Goal: Transaction & Acquisition: Book appointment/travel/reservation

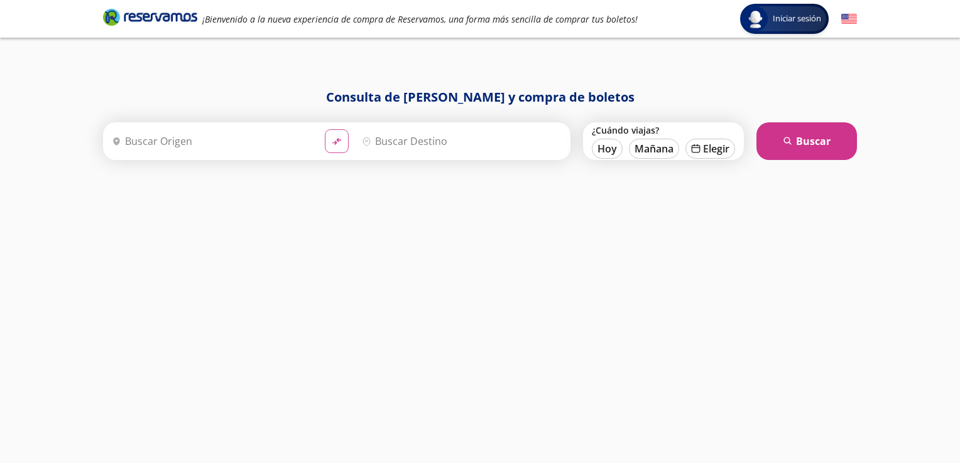
click at [326, 139] on button "material-symbols:compare-arrows-rounded" at bounding box center [337, 141] width 24 height 24
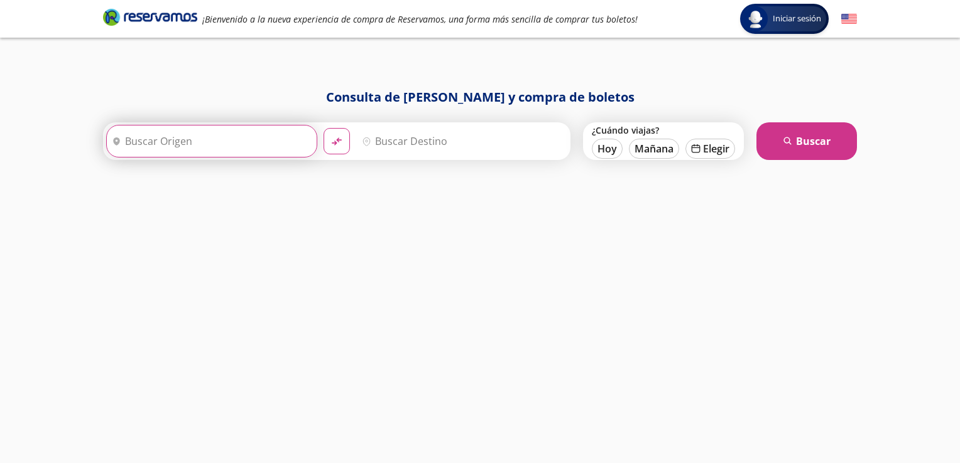
click at [219, 134] on input "Origen" at bounding box center [210, 141] width 207 height 31
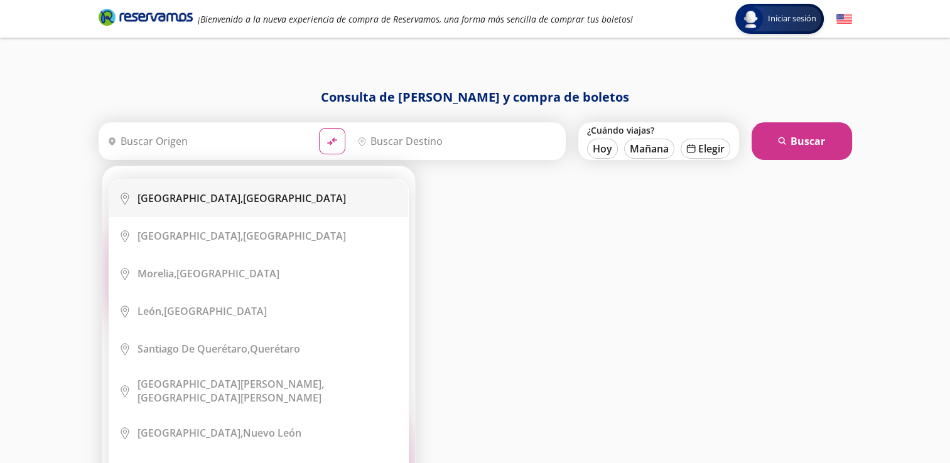
click at [191, 196] on b "[GEOGRAPHIC_DATA]," at bounding box center [190, 199] width 105 height 14
type input "[GEOGRAPHIC_DATA], [GEOGRAPHIC_DATA]"
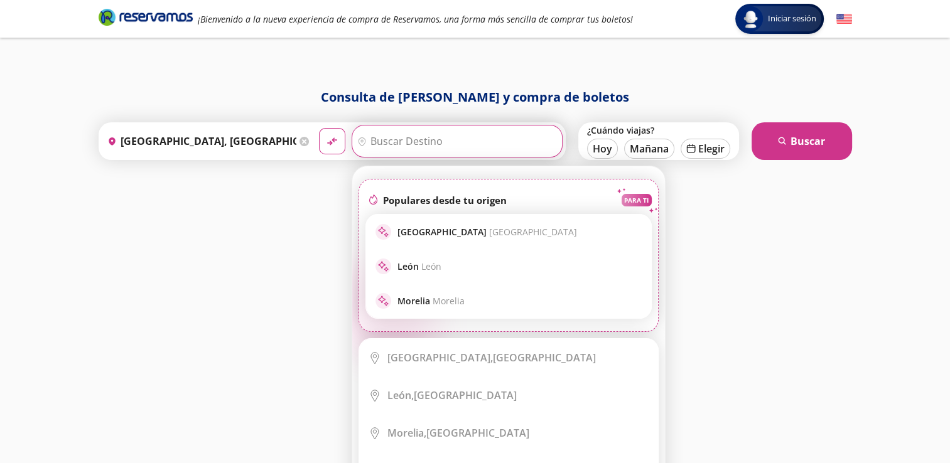
click at [424, 139] on input "Destino" at bounding box center [455, 141] width 207 height 31
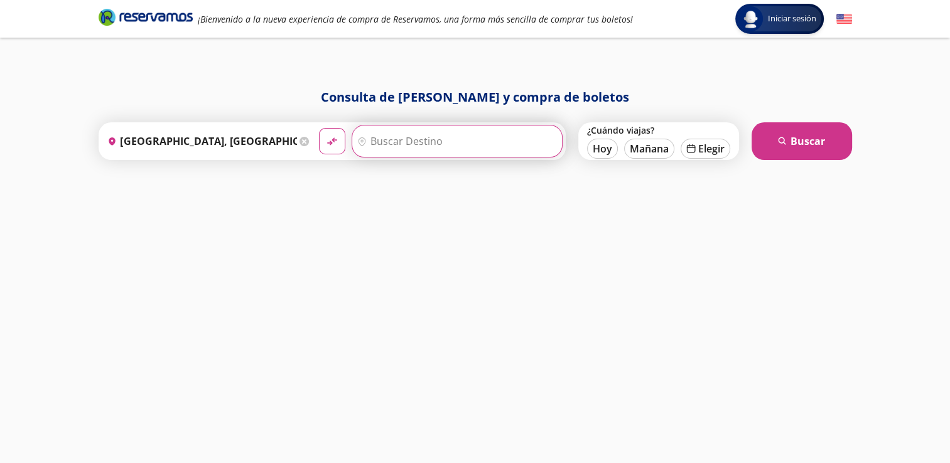
click at [949, 462] on div "Iniciar sesión Iniciar sesión ¡Bienvenido a la nueva experiencia de compra de R…" at bounding box center [475, 231] width 950 height 463
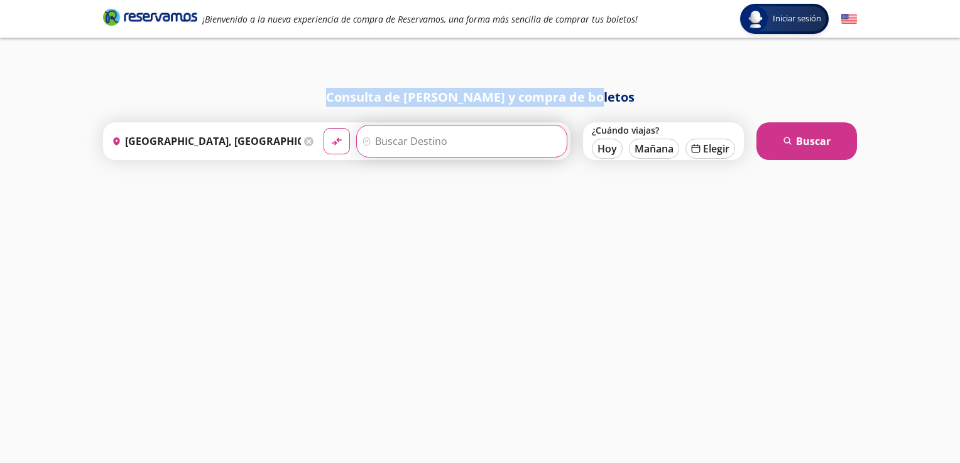
click at [949, 462] on div "Iniciar sesión Iniciar sesión ¡Bienvenido a la nueva experiencia de compra de R…" at bounding box center [480, 231] width 960 height 463
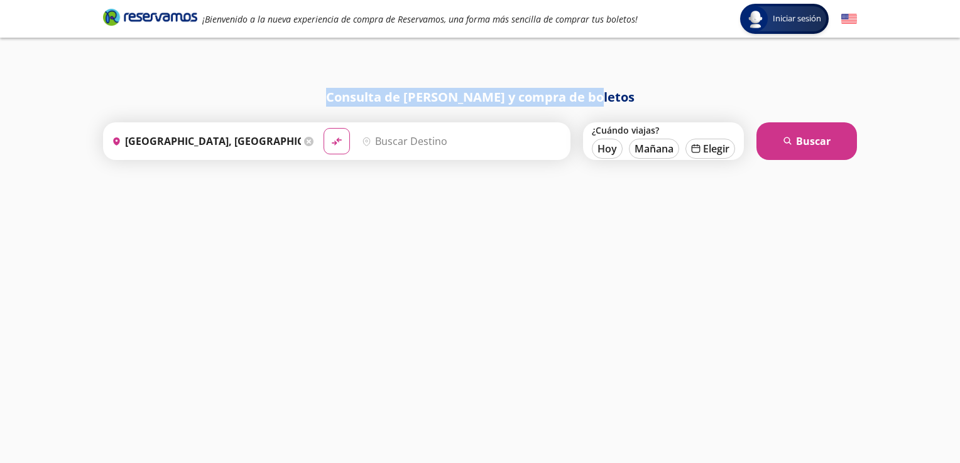
click at [949, 462] on div "Iniciar sesión Iniciar sesión ¡Bienvenido a la nueva experiencia de compra de R…" at bounding box center [480, 231] width 960 height 463
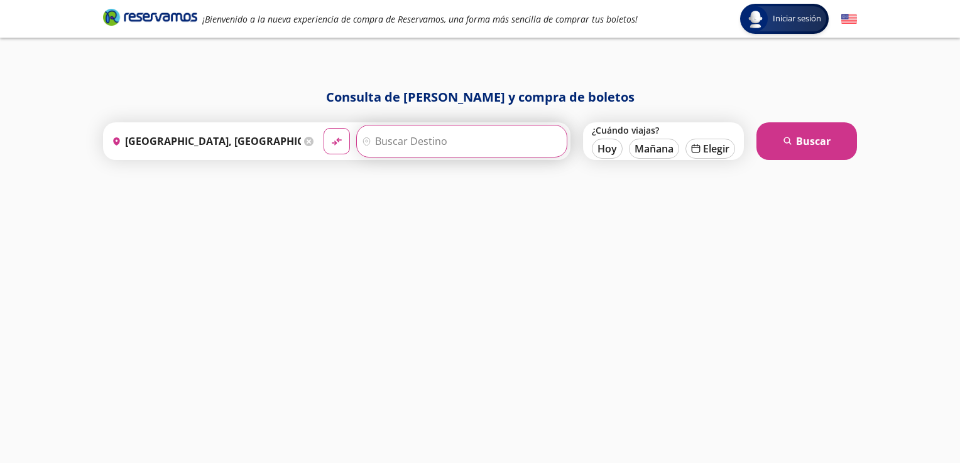
click at [460, 144] on input "Destino" at bounding box center [460, 141] width 207 height 31
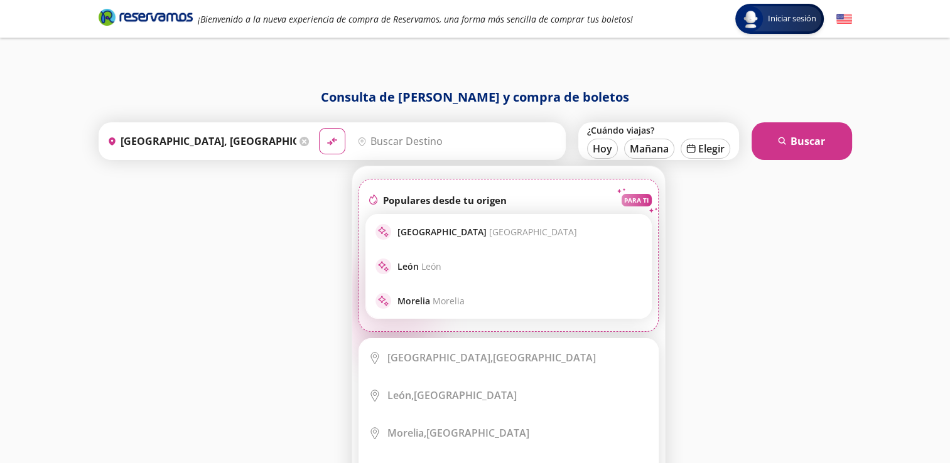
click at [656, 336] on div "Elige tu destino Close Destino pin-outline serch-icon fire Populares desde tu o…" at bounding box center [508, 415] width 313 height 499
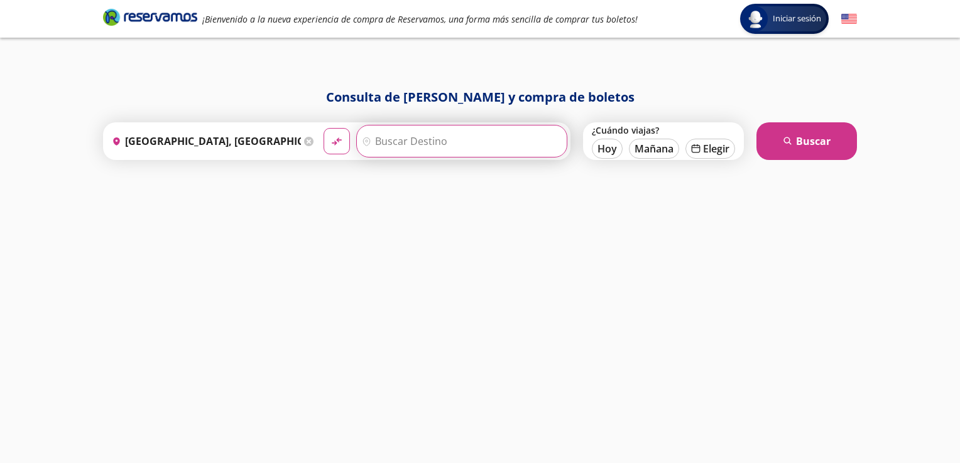
click at [470, 143] on input "Destino" at bounding box center [460, 141] width 207 height 31
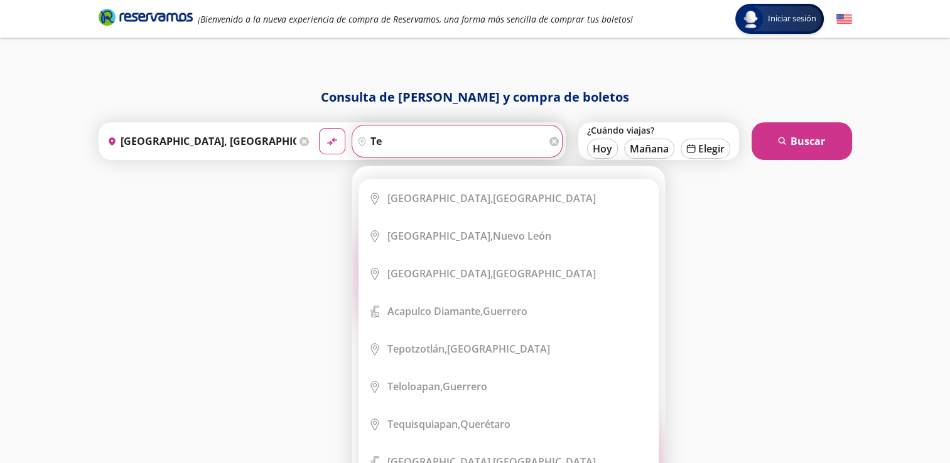
type input "t"
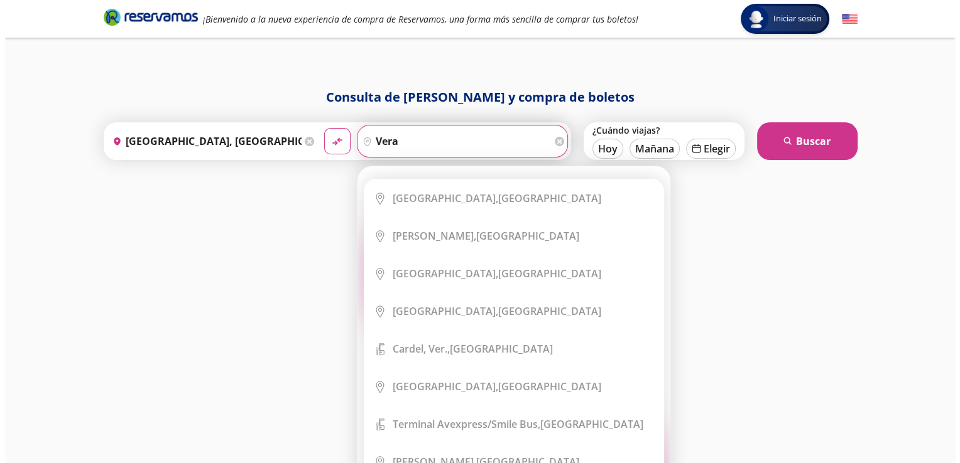
scroll to position [274, 0]
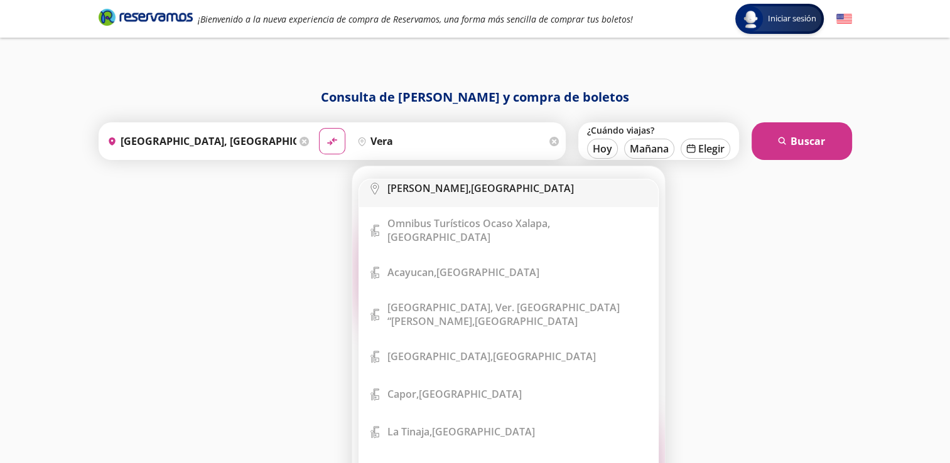
click at [652, 187] on li "City Icon [PERSON_NAME], [GEOGRAPHIC_DATA]" at bounding box center [508, 189] width 299 height 38
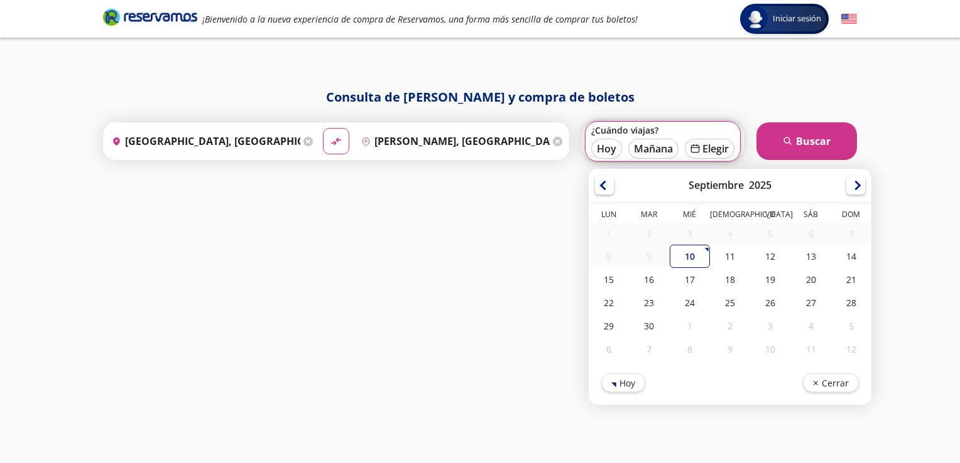
click at [652, 187] on div "Septiembre 2025" at bounding box center [729, 185] width 283 height 33
click at [526, 147] on input "[PERSON_NAME], [GEOGRAPHIC_DATA]" at bounding box center [452, 141] width 193 height 31
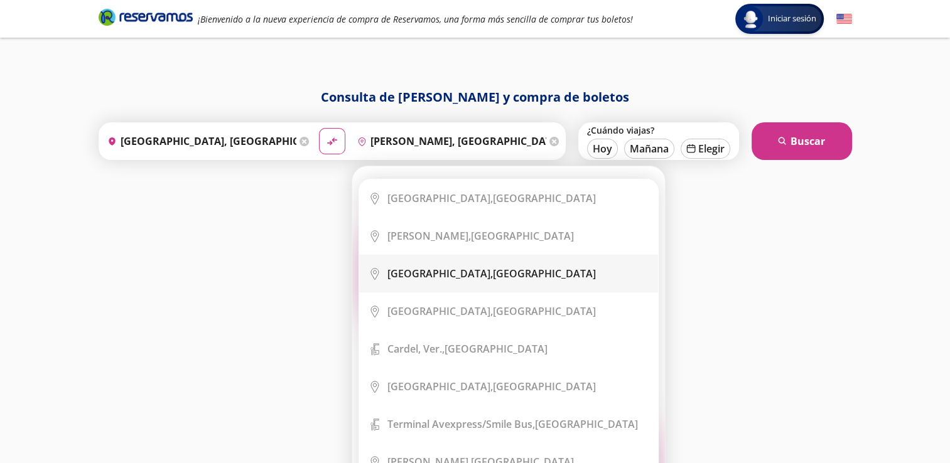
click at [429, 275] on b "[GEOGRAPHIC_DATA]," at bounding box center [439, 274] width 105 height 14
type input "[GEOGRAPHIC_DATA], [GEOGRAPHIC_DATA]"
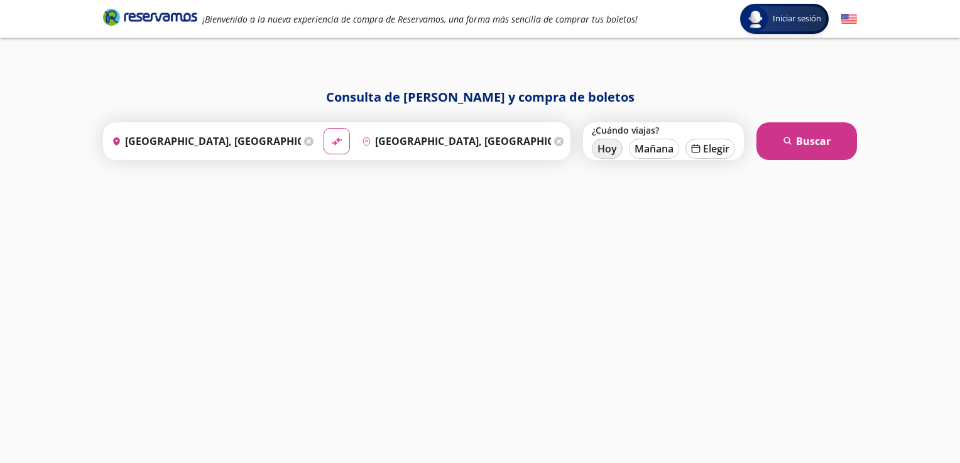
click at [604, 147] on button "Hoy" at bounding box center [607, 149] width 31 height 20
type input "[DATE]"
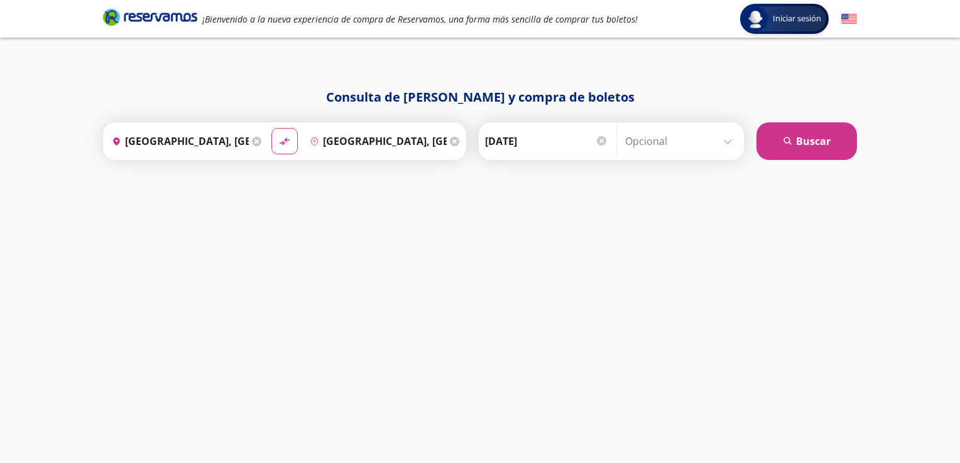
click at [599, 140] on div at bounding box center [601, 140] width 9 height 9
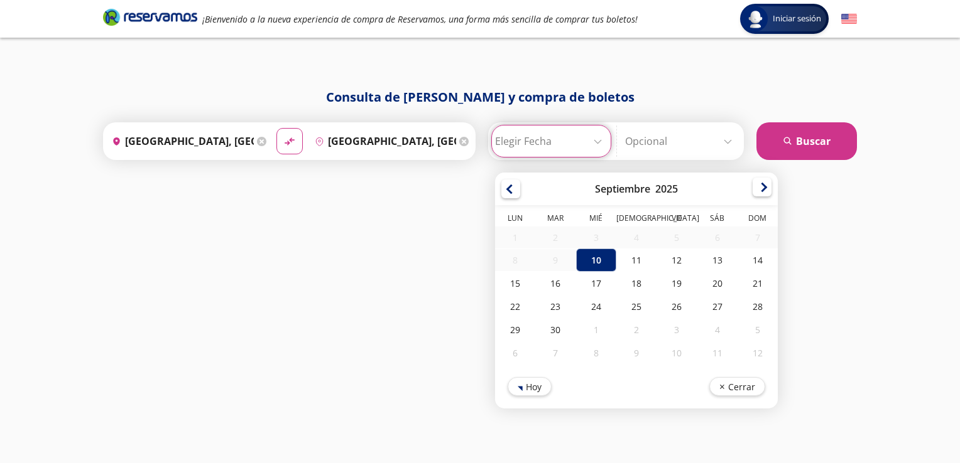
click at [761, 188] on div at bounding box center [761, 187] width 19 height 19
click at [761, 188] on div at bounding box center [761, 189] width 19 height 19
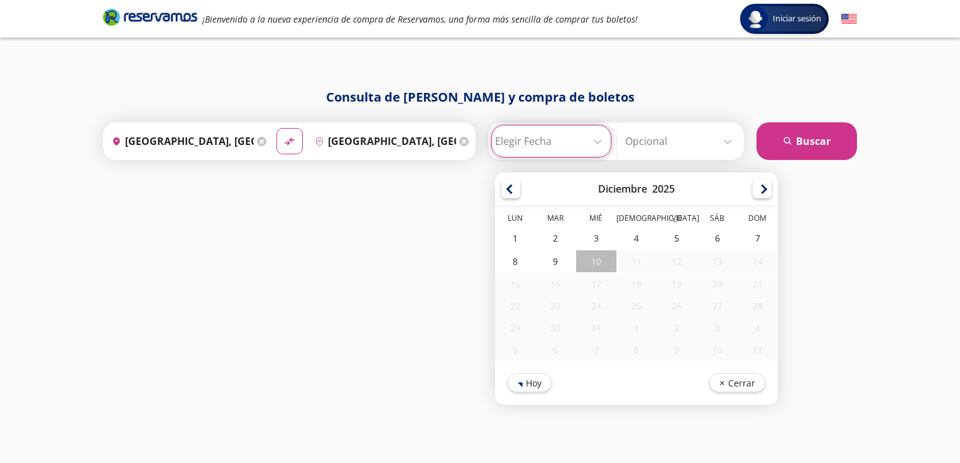
click at [761, 188] on div at bounding box center [761, 189] width 19 height 19
click at [507, 190] on div at bounding box center [510, 187] width 19 height 19
click at [757, 190] on div at bounding box center [761, 187] width 19 height 19
click at [706, 229] on div "6" at bounding box center [716, 238] width 40 height 23
type input "[DATE]"
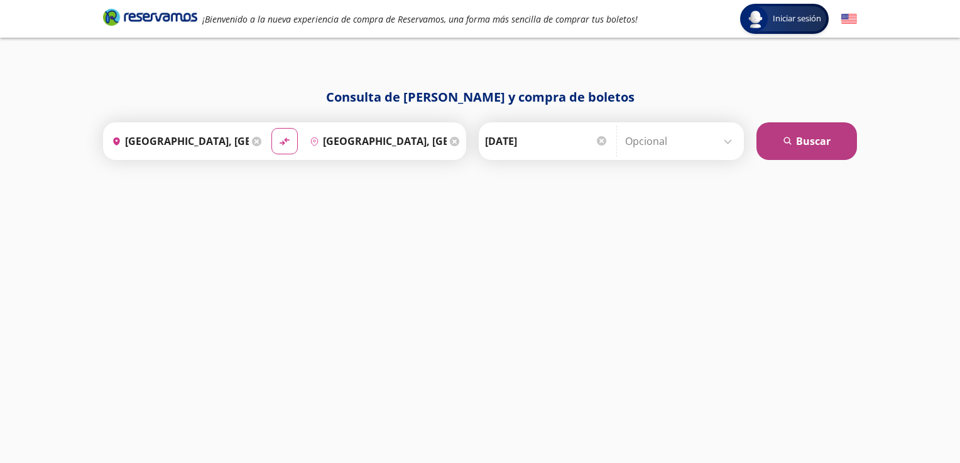
click at [788, 125] on button "search [GEOGRAPHIC_DATA]" at bounding box center [806, 141] width 100 height 38
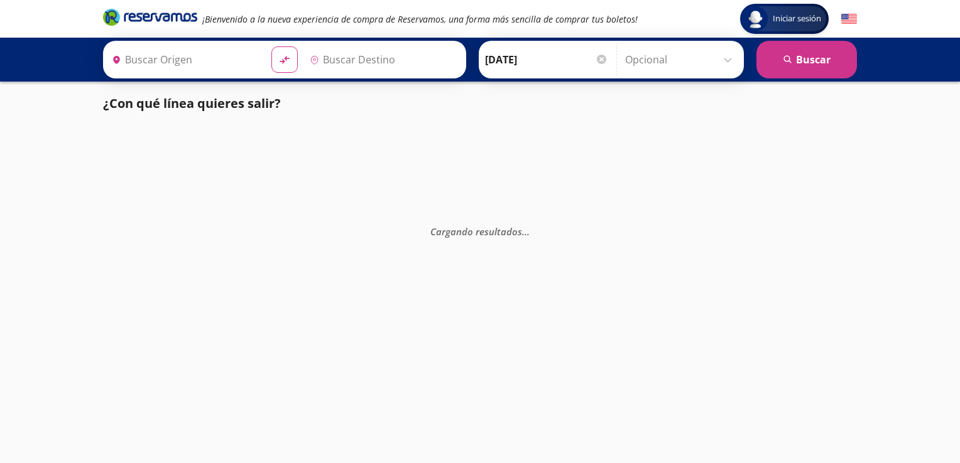
type input "[GEOGRAPHIC_DATA], [GEOGRAPHIC_DATA]"
